Goal: Find specific page/section: Find specific page/section

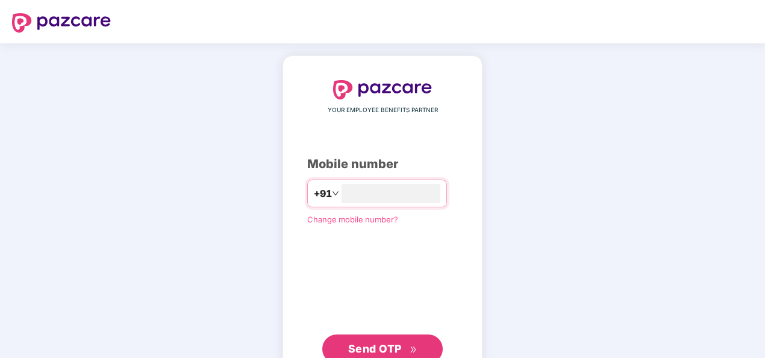
type input "**********"
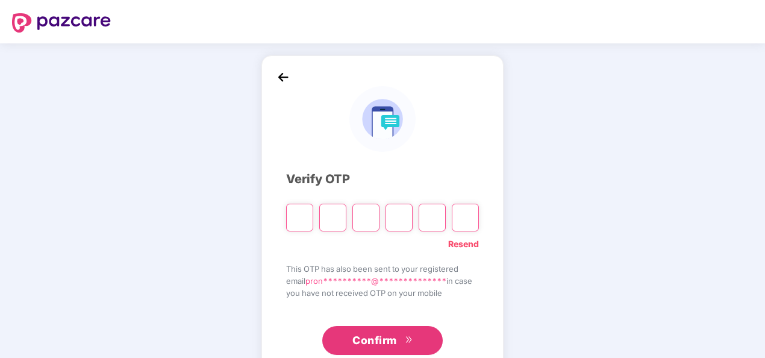
paste input "*"
type input "*"
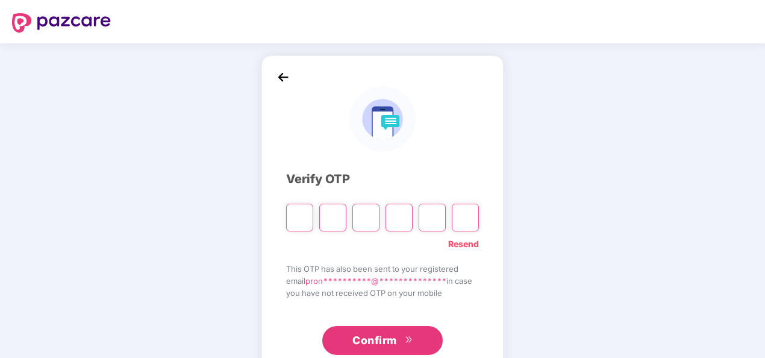
type input "*"
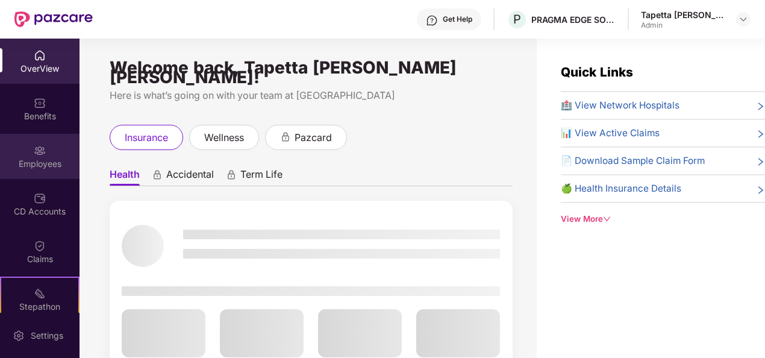
click at [44, 159] on div "Employees" at bounding box center [39, 164] width 79 height 12
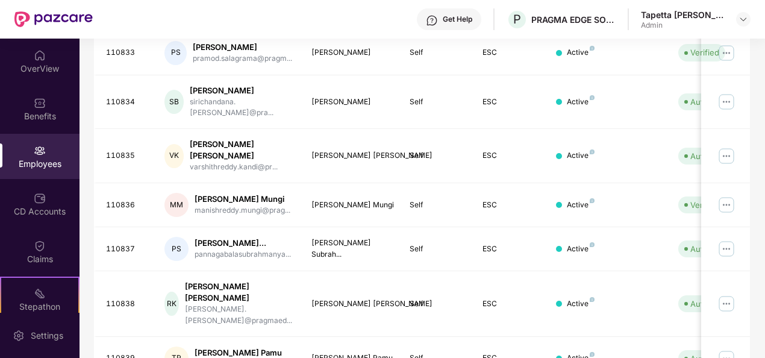
scroll to position [390, 0]
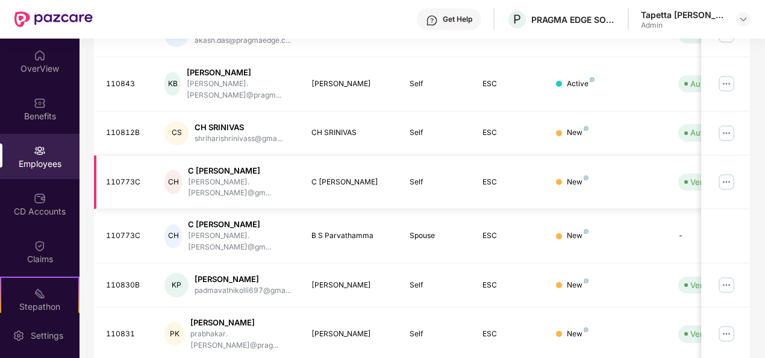
scroll to position [379, 0]
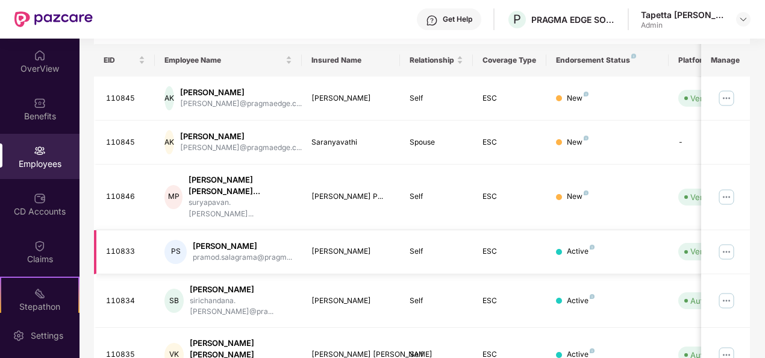
scroll to position [0, 0]
